Goal: Check status: Check status

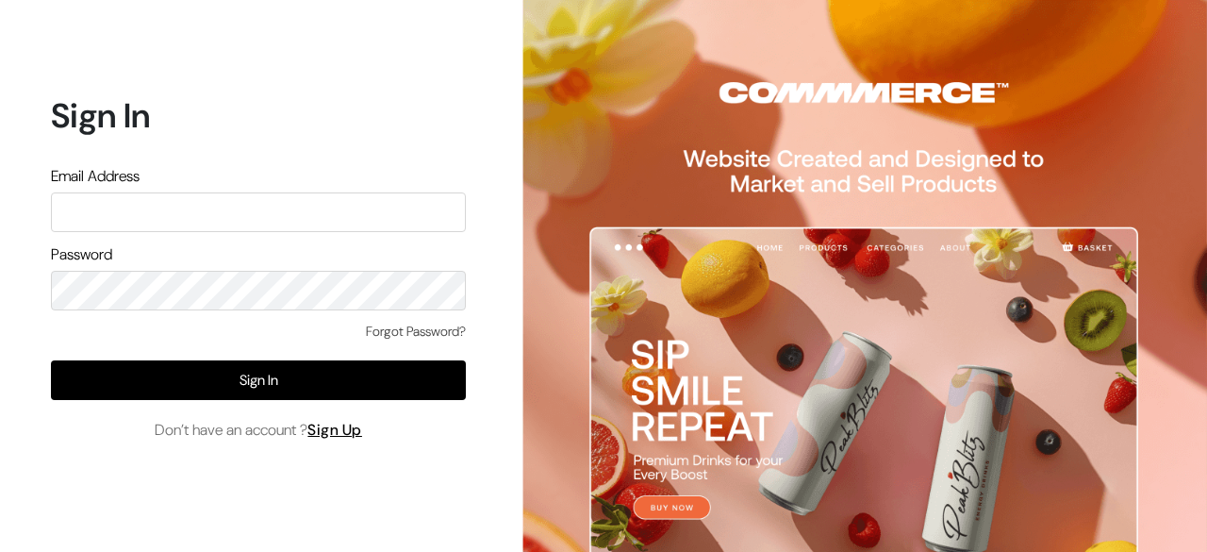
click at [206, 219] on input "text" at bounding box center [258, 212] width 415 height 40
type input "[EMAIL_ADDRESS][DOMAIN_NAME]"
click at [0, 277] on div "Sign In Email Address [EMAIL_ADDRESS][DOMAIN_NAME] Password Forgot Password? Si…" at bounding box center [251, 276] width 502 height 552
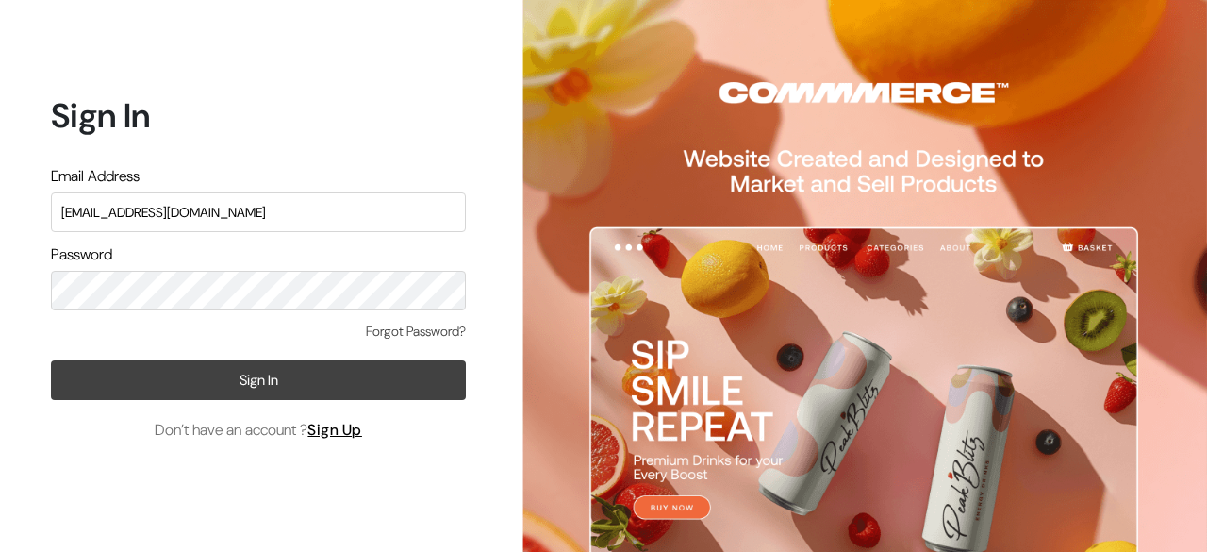
click at [127, 373] on button "Sign In" at bounding box center [258, 380] width 415 height 40
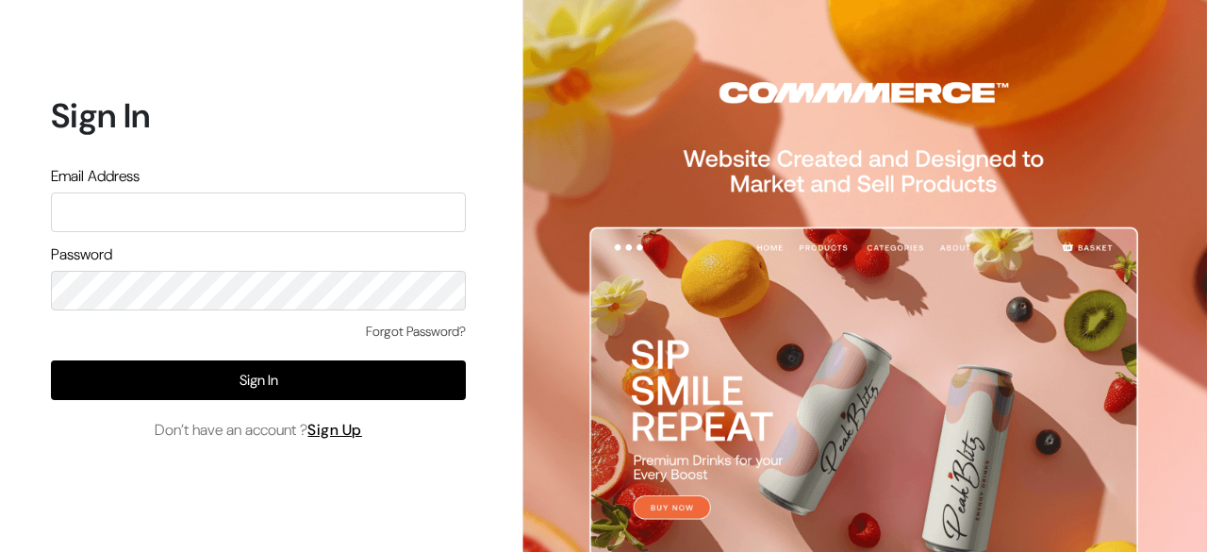
click at [215, 213] on input "text" at bounding box center [258, 212] width 415 height 40
type input "d"
type input "7ishti@gmail.com"
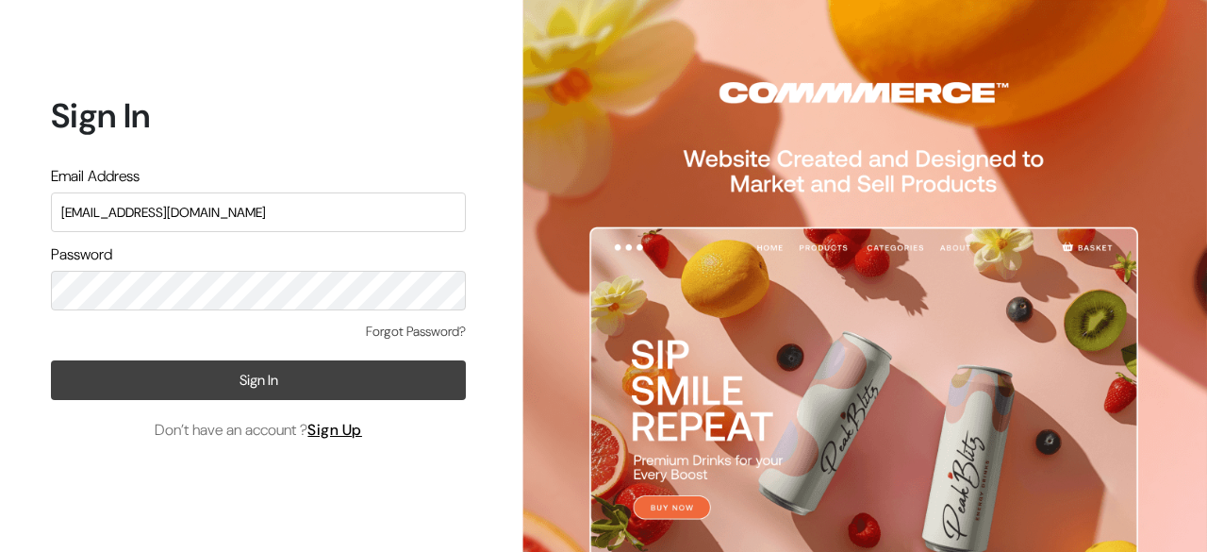
click at [209, 370] on button "Sign In" at bounding box center [258, 380] width 415 height 40
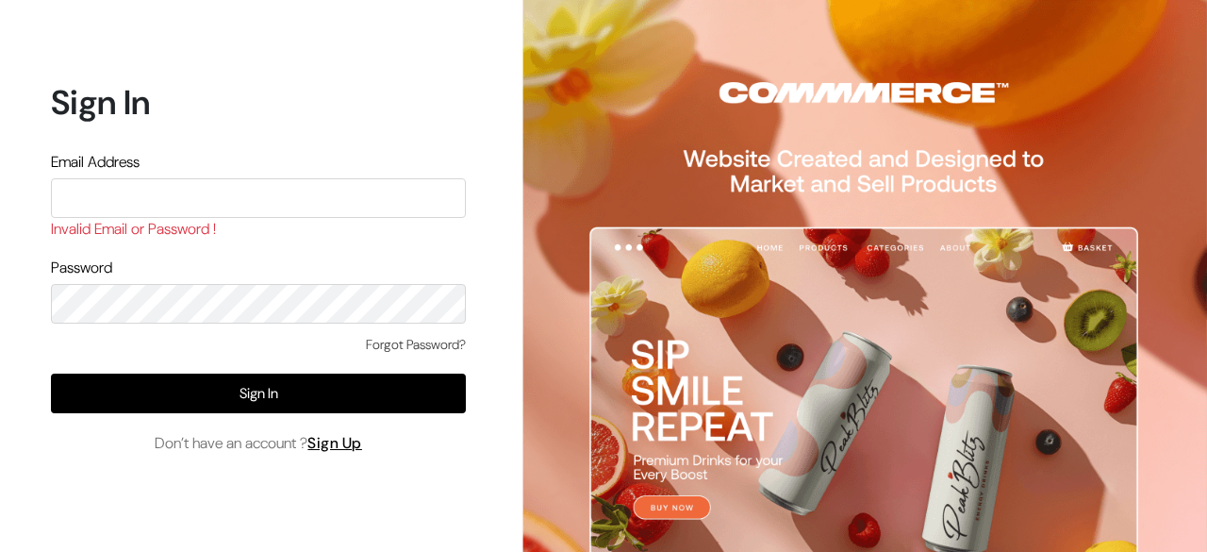
click at [343, 193] on input "text" at bounding box center [258, 198] width 415 height 40
type input "7ishti@gmail.com"
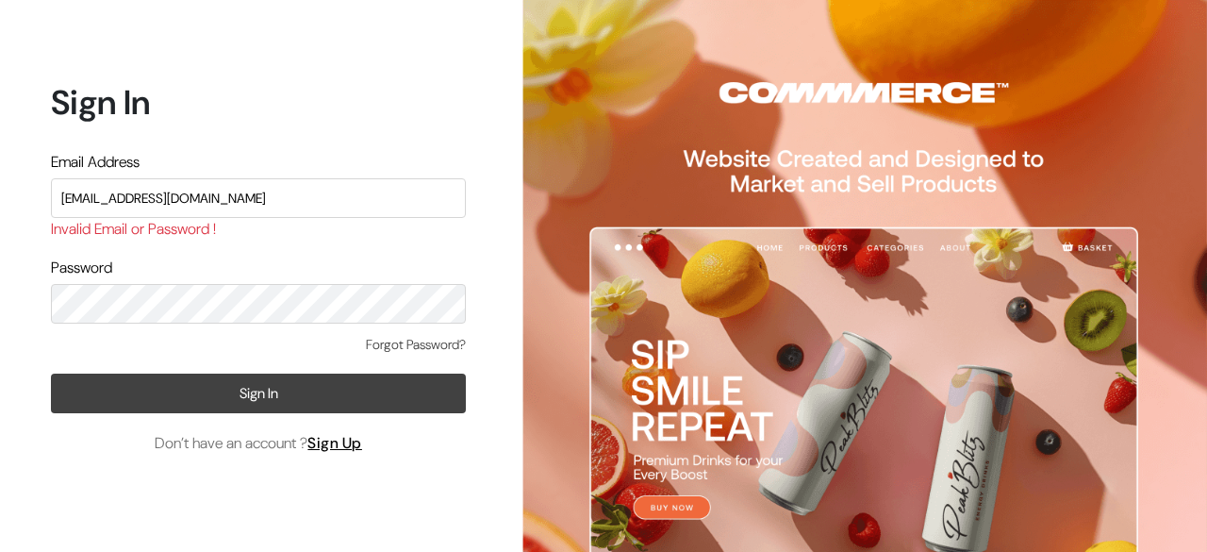
click at [308, 392] on button "Sign In" at bounding box center [258, 393] width 415 height 40
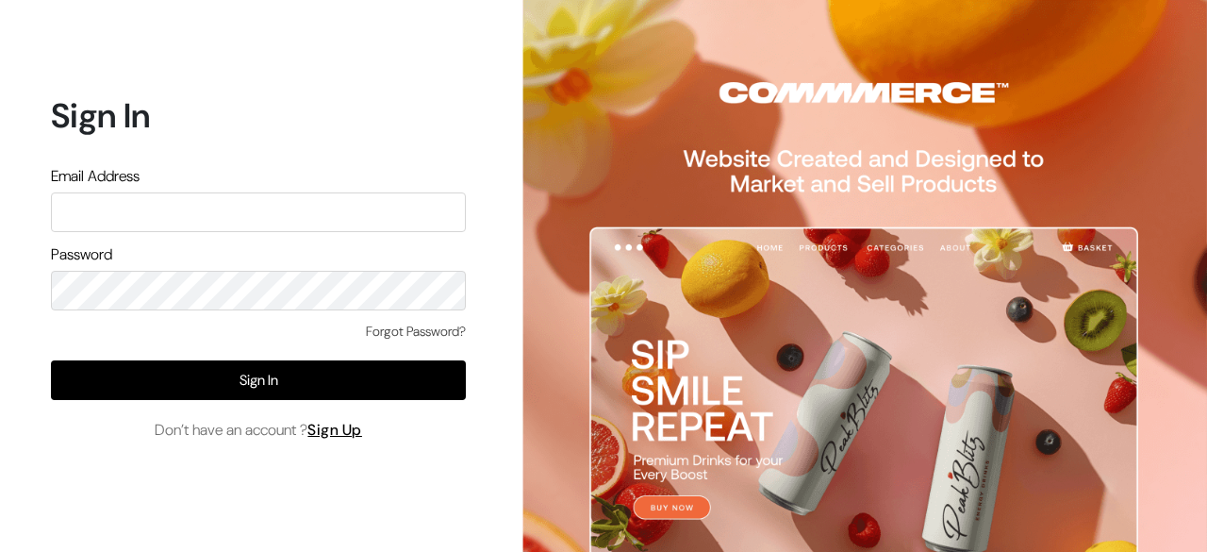
click at [152, 212] on input "text" at bounding box center [258, 212] width 415 height 40
type input "7ishti@gmail.com"
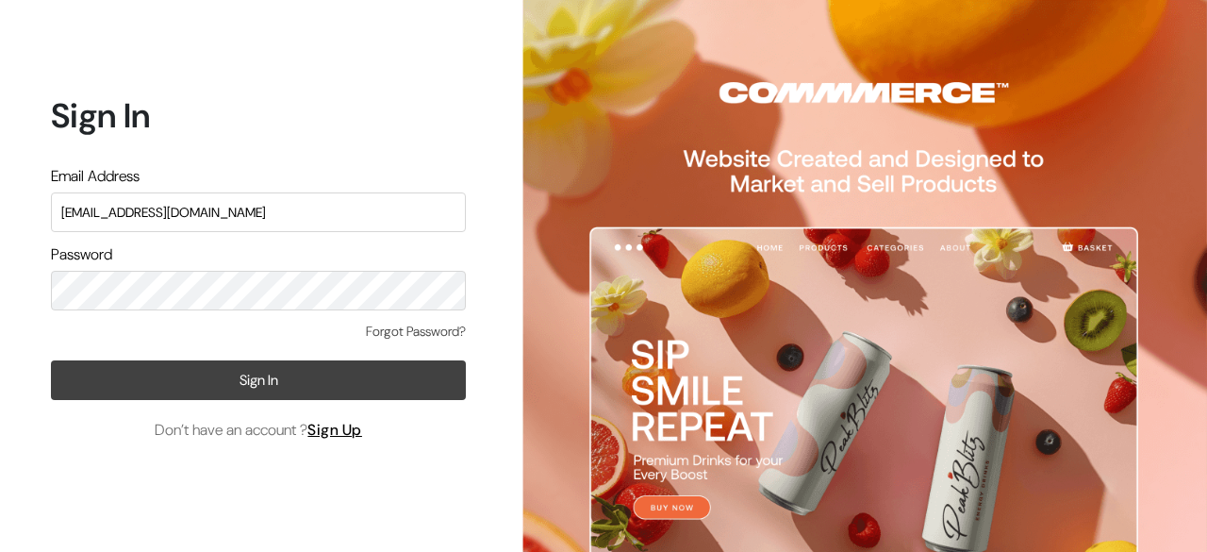
click at [341, 370] on button "Sign In" at bounding box center [258, 380] width 415 height 40
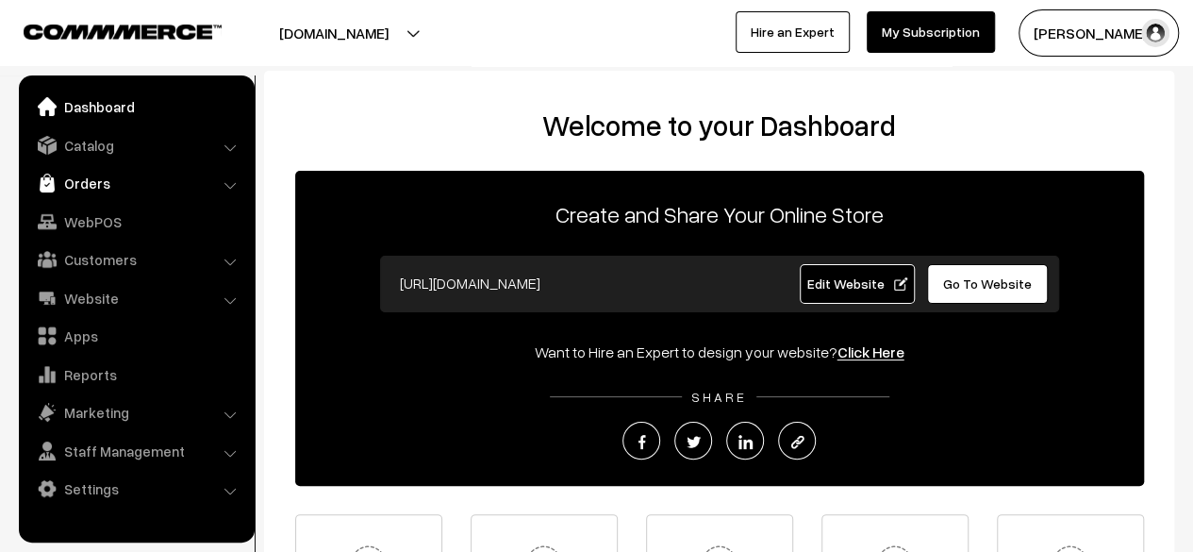
click at [77, 178] on link "Orders" at bounding box center [136, 183] width 224 height 34
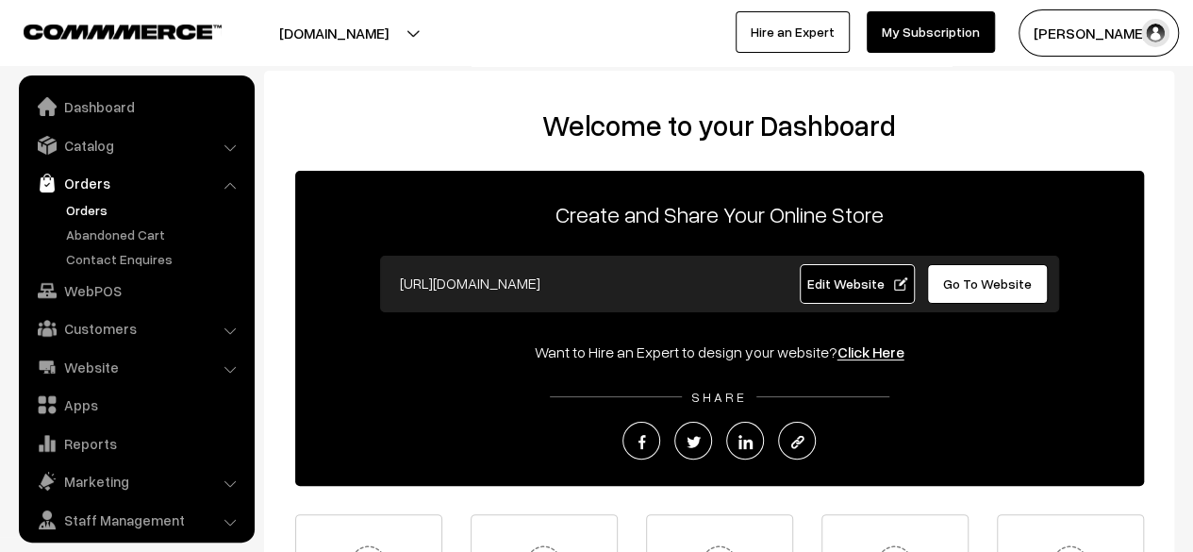
click at [105, 206] on link "Orders" at bounding box center [154, 210] width 187 height 20
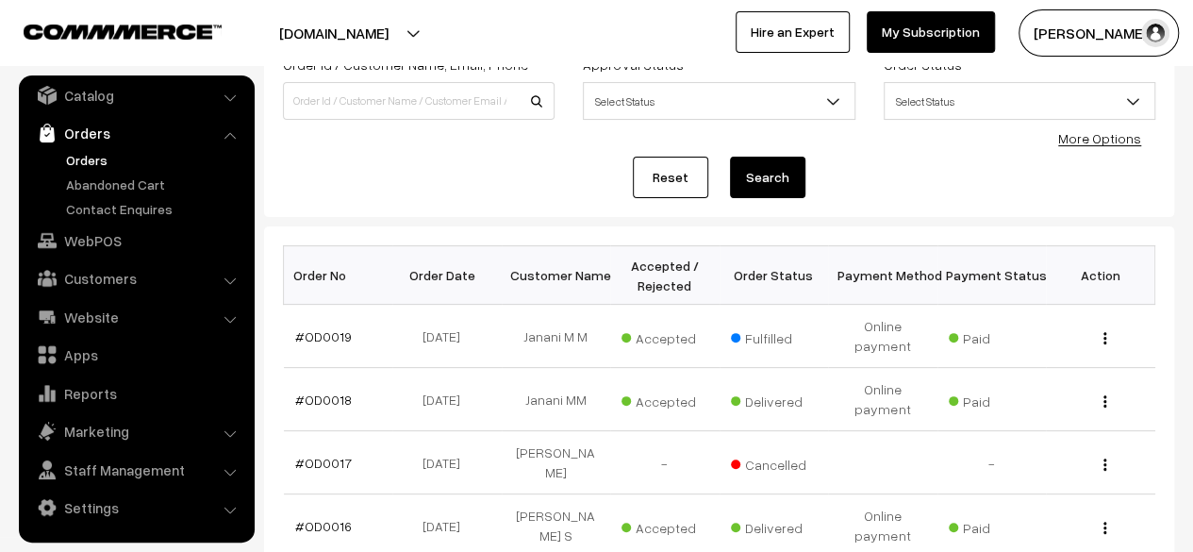
scroll to position [168, 0]
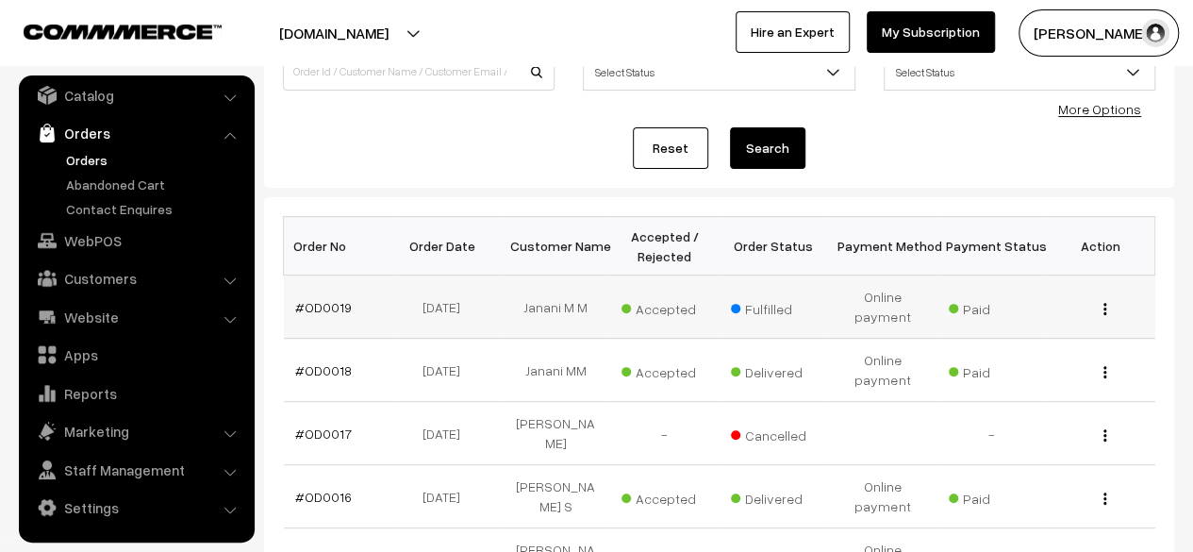
click at [1104, 309] on img "button" at bounding box center [1104, 309] width 3 height 12
